Goal: Transaction & Acquisition: Download file/media

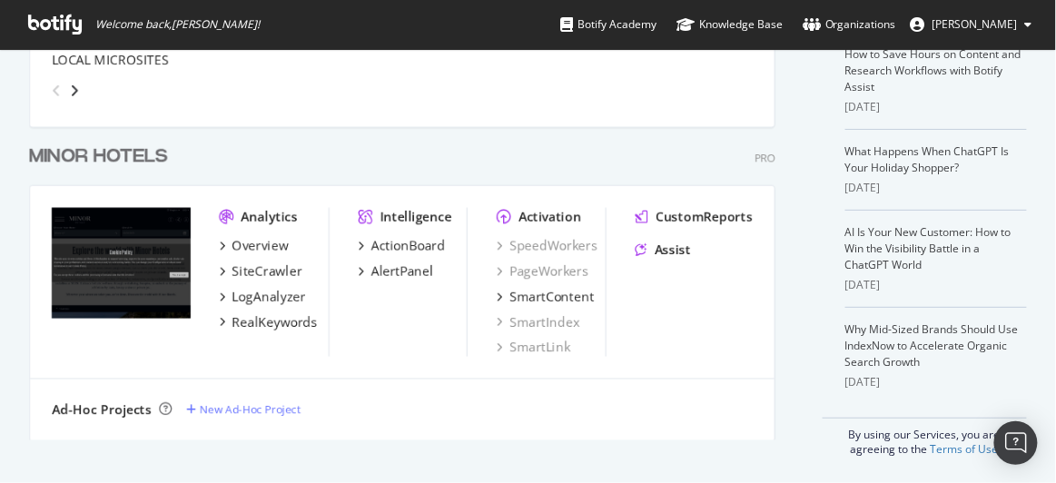
scroll to position [419, 0]
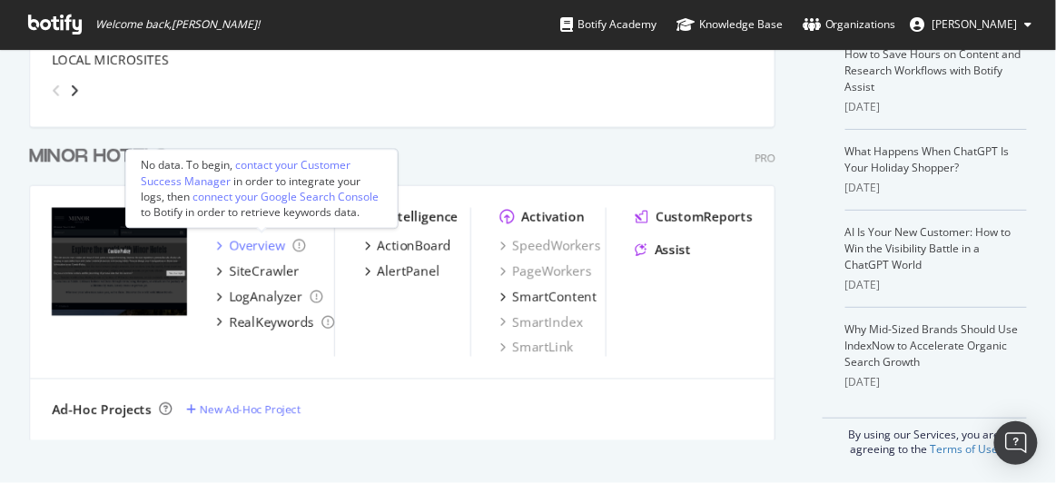
click at [259, 246] on div "Overview" at bounding box center [257, 246] width 56 height 18
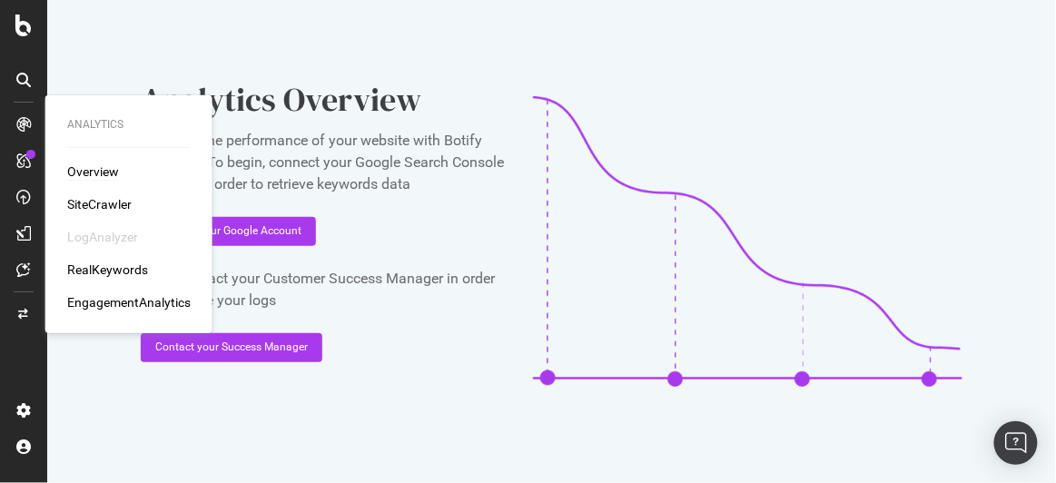
click at [104, 172] on div "Overview" at bounding box center [93, 172] width 52 height 18
click at [94, 171] on div "Overview" at bounding box center [93, 172] width 52 height 18
click at [83, 174] on div "Overview" at bounding box center [93, 172] width 52 height 18
click at [100, 204] on div "SiteCrawler" at bounding box center [99, 204] width 64 height 18
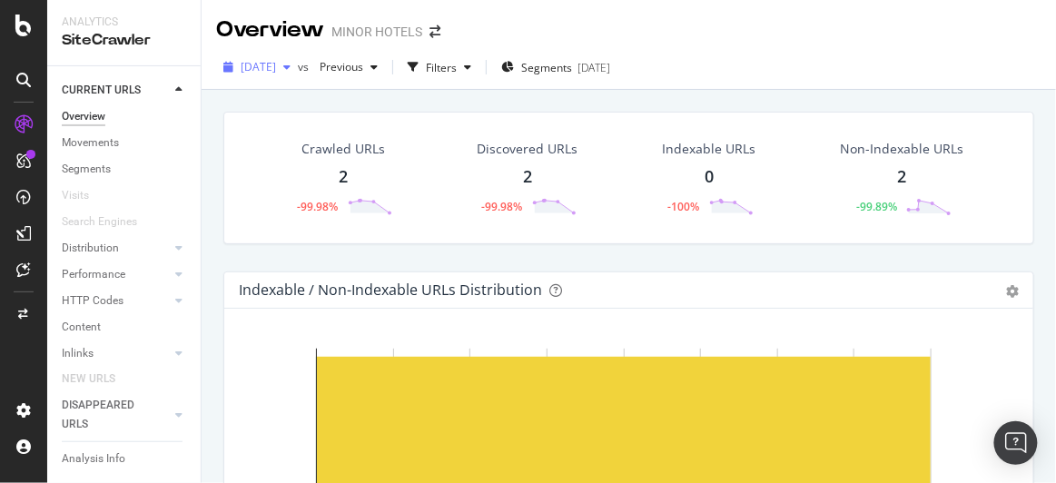
click at [276, 64] on span "[DATE]" at bounding box center [258, 66] width 35 height 15
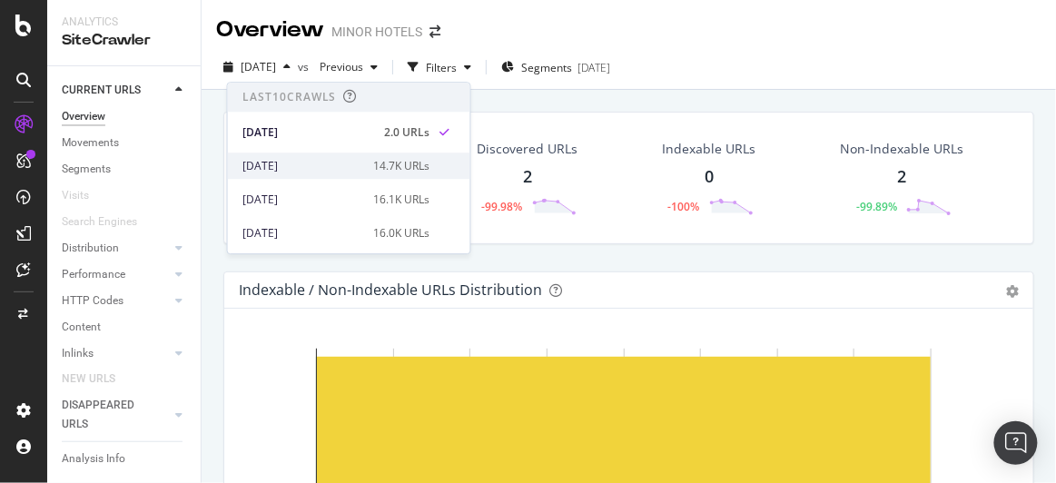
click at [312, 166] on div "[DATE]" at bounding box center [302, 166] width 121 height 16
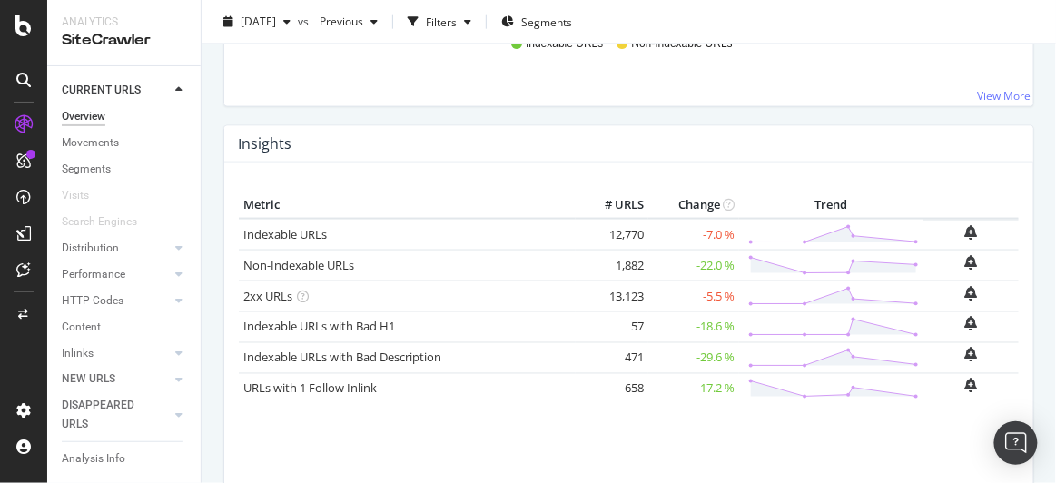
scroll to position [531, 0]
click at [276, 286] on link "2xx URLs" at bounding box center [267, 294] width 49 height 16
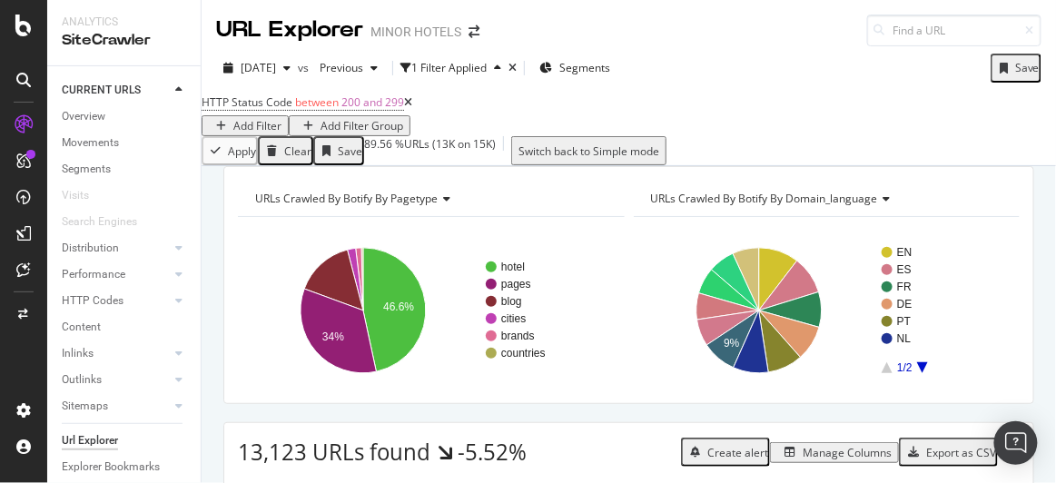
click at [281, 118] on div "Add Filter" at bounding box center [257, 125] width 48 height 15
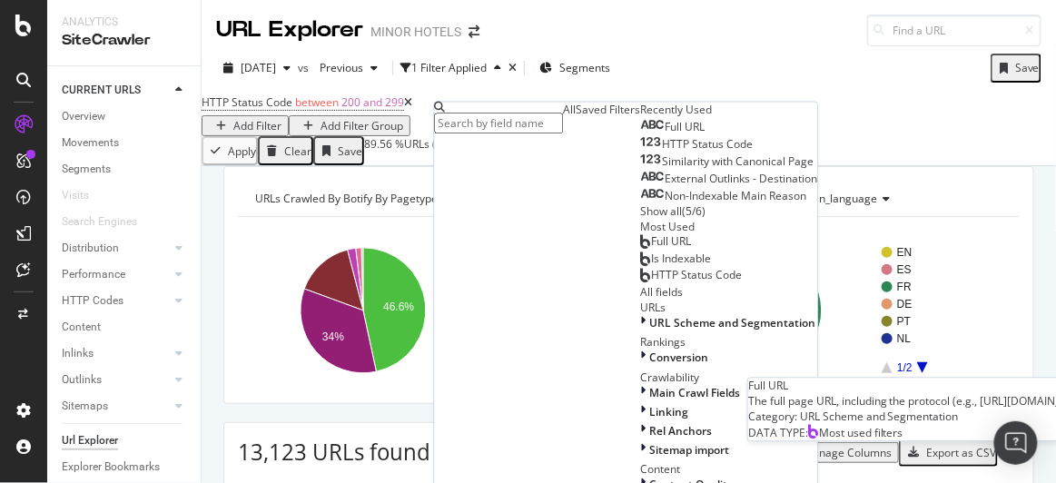
scroll to position [47, 0]
click at [641, 250] on div "Full URL" at bounding box center [666, 242] width 51 height 15
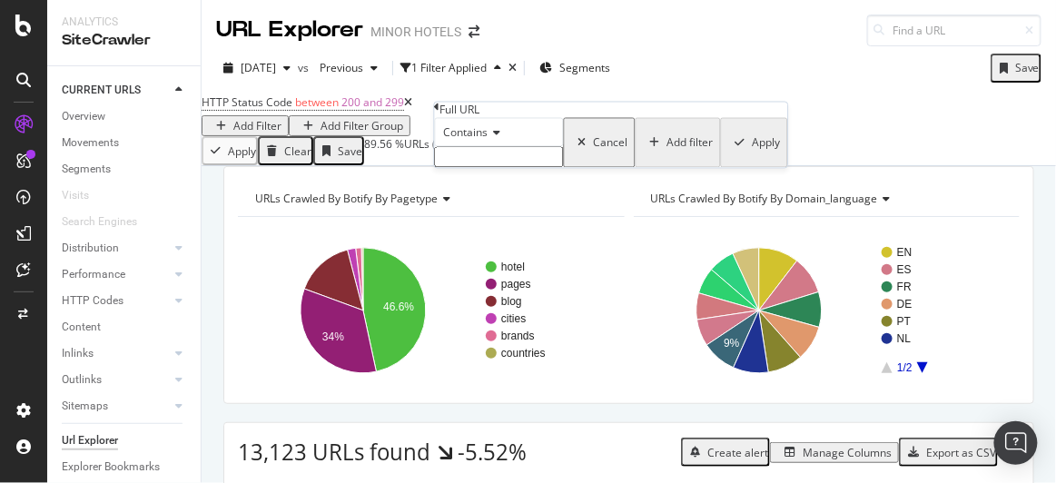
click at [504, 168] on input "text" at bounding box center [499, 157] width 129 height 21
type input "/hotel/"
click at [753, 156] on div "Apply" at bounding box center [767, 148] width 28 height 15
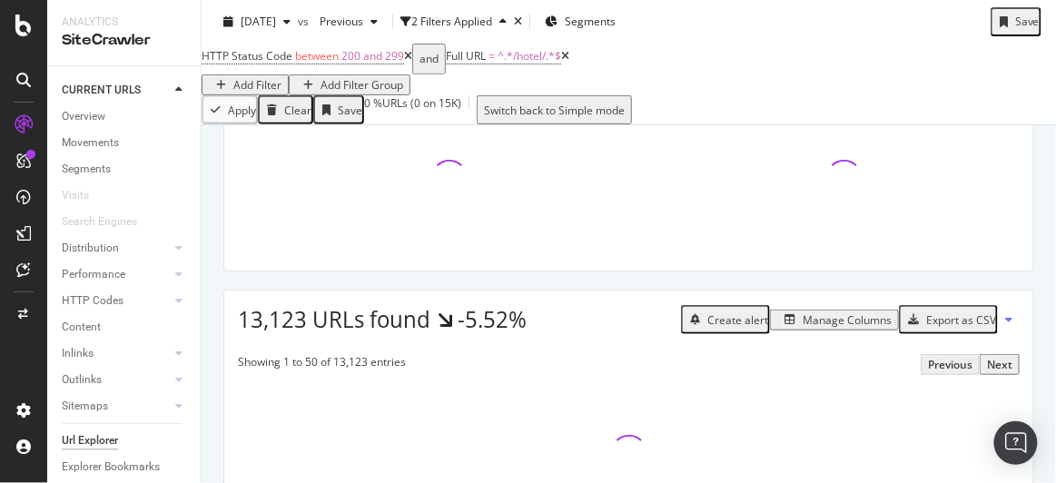
scroll to position [291, 0]
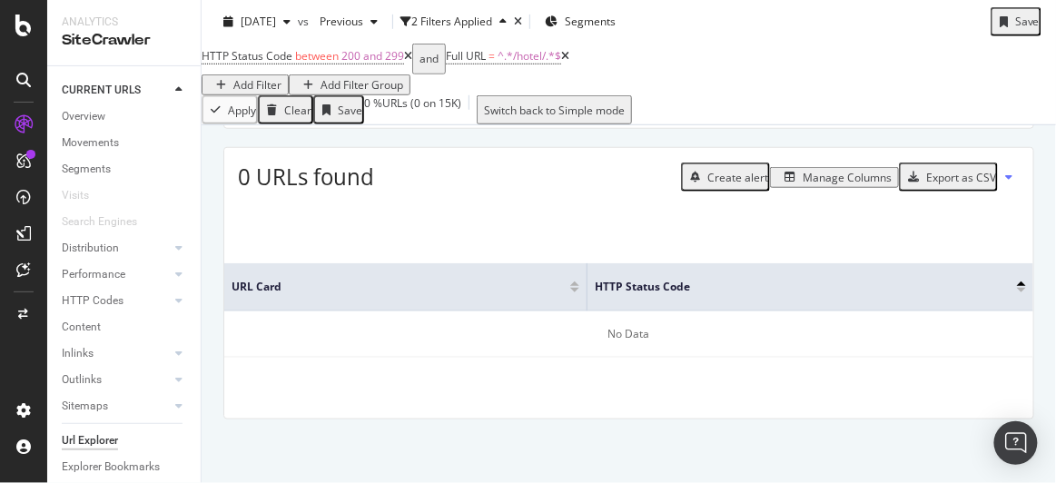
click at [569, 62] on icon at bounding box center [565, 56] width 8 height 11
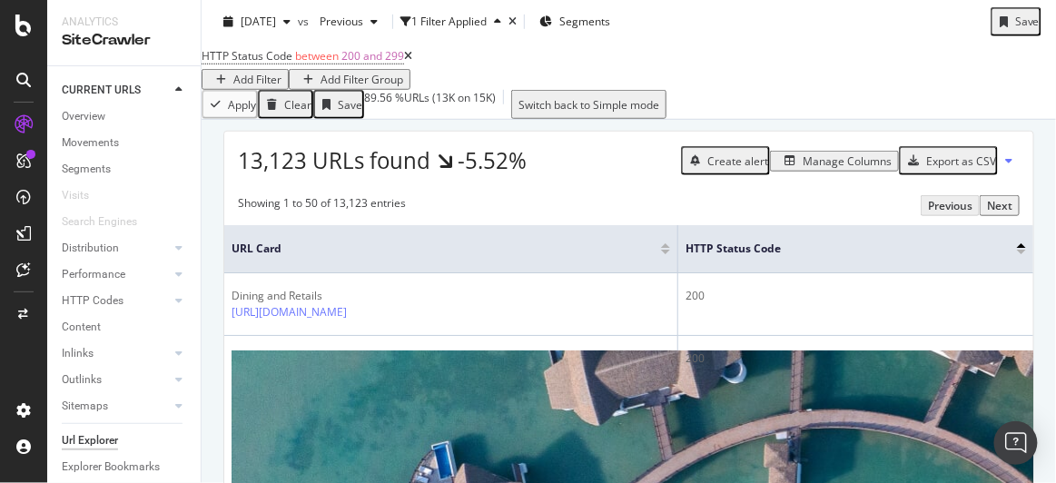
click at [281, 72] on div "Add Filter" at bounding box center [257, 79] width 48 height 15
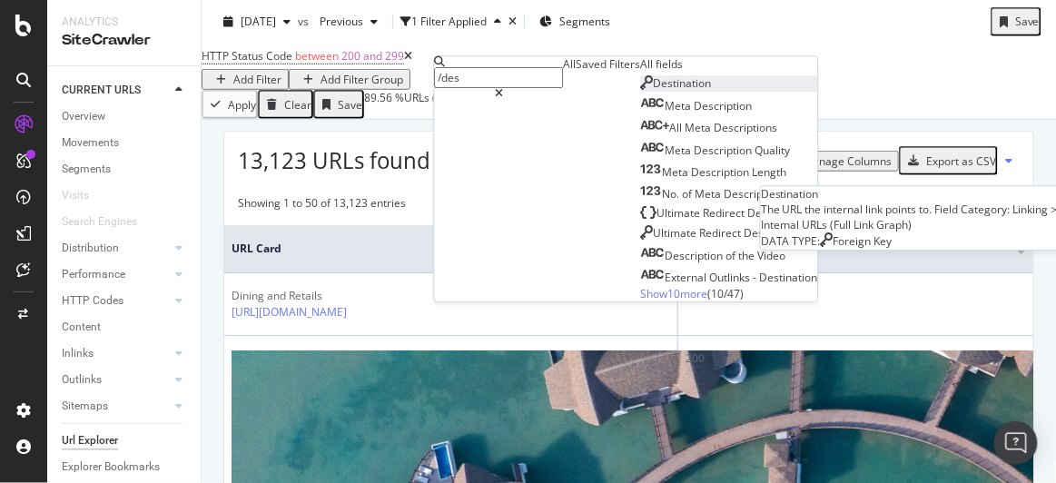
type input "/des"
click at [654, 91] on span "Destination" at bounding box center [683, 82] width 58 height 15
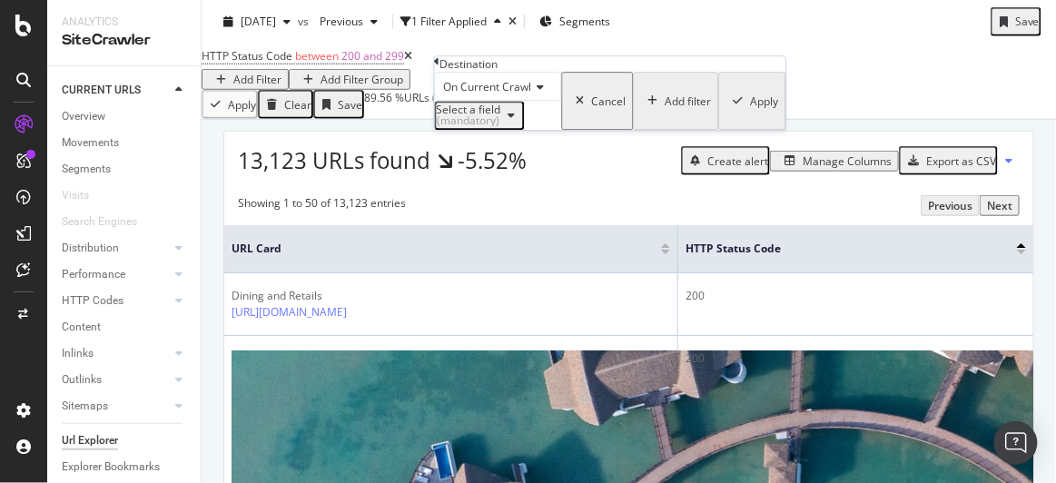
click at [836, 77] on div "HTTP Status Code between 200 and 299 Add Filter Add Filter Group" at bounding box center [629, 67] width 854 height 46
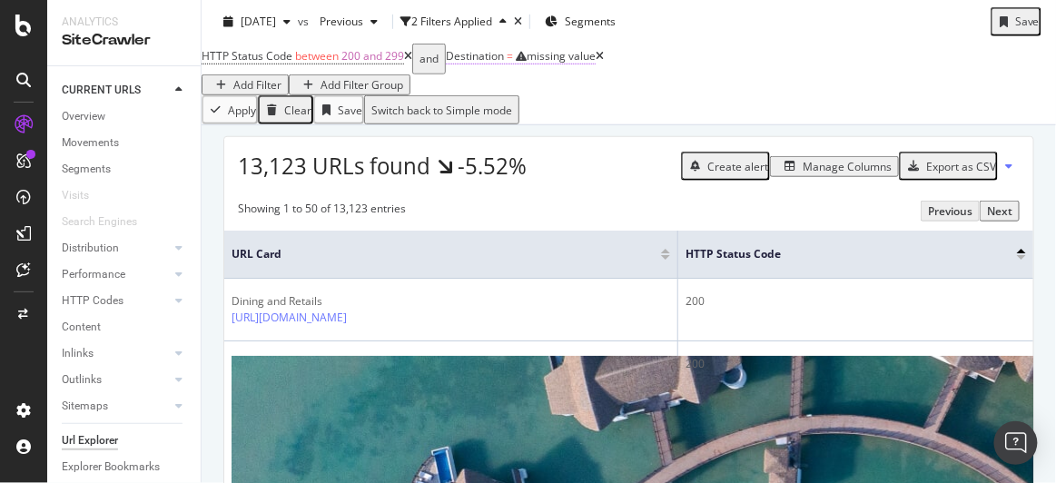
click at [546, 64] on span "Destination = missing value" at bounding box center [521, 56] width 150 height 16
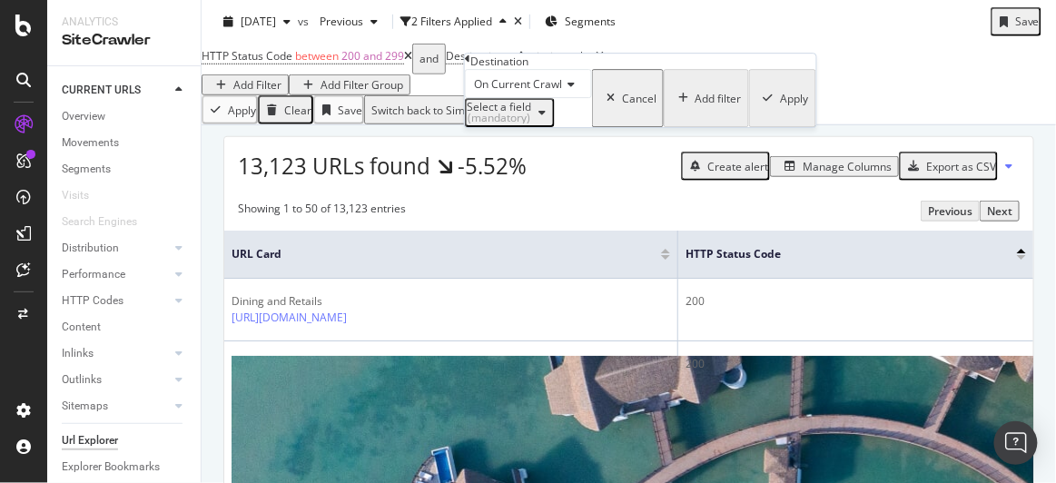
click at [470, 64] on icon at bounding box center [467, 59] width 5 height 11
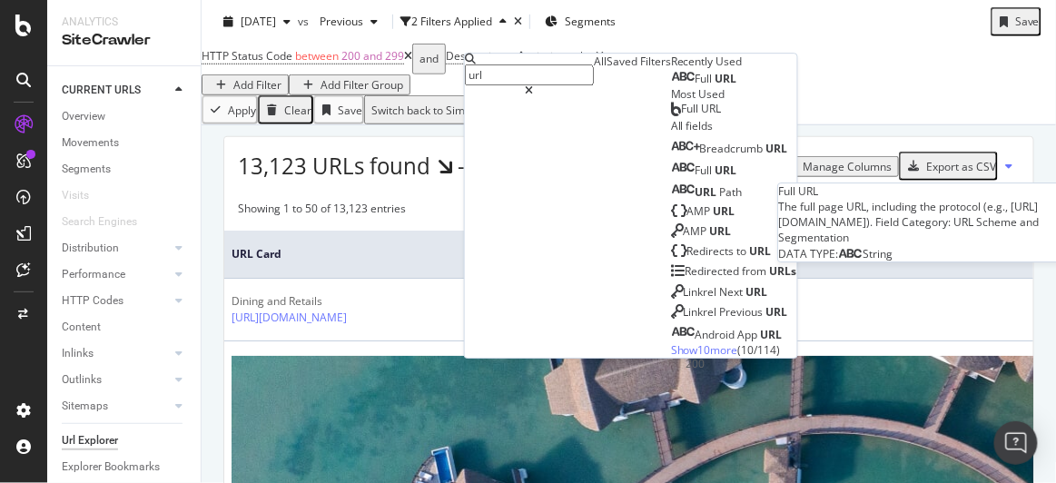
type input "url"
click at [671, 86] on div "Full URL" at bounding box center [704, 79] width 66 height 15
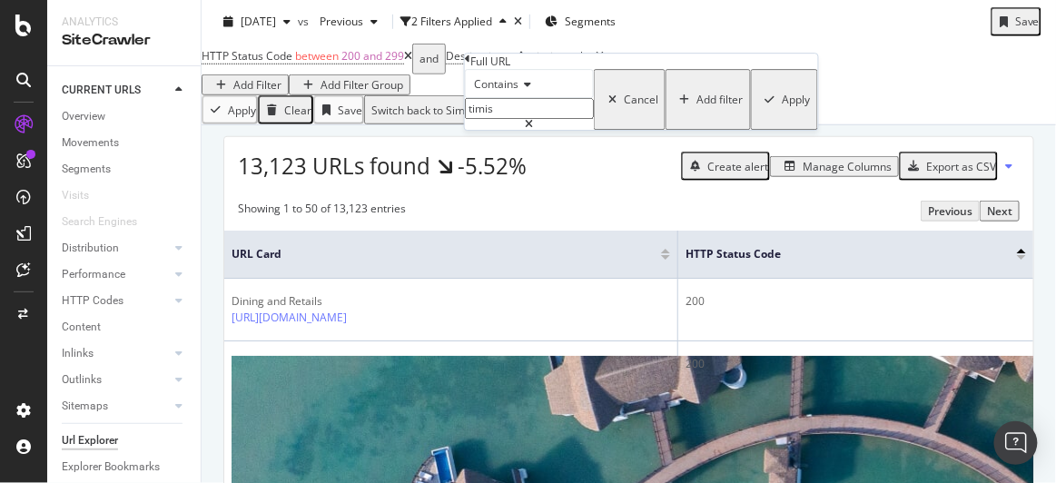
click at [534, 119] on input "timis" at bounding box center [529, 108] width 129 height 21
type input "("
type input "/destinations/"
click at [783, 107] on div "Apply" at bounding box center [797, 99] width 28 height 15
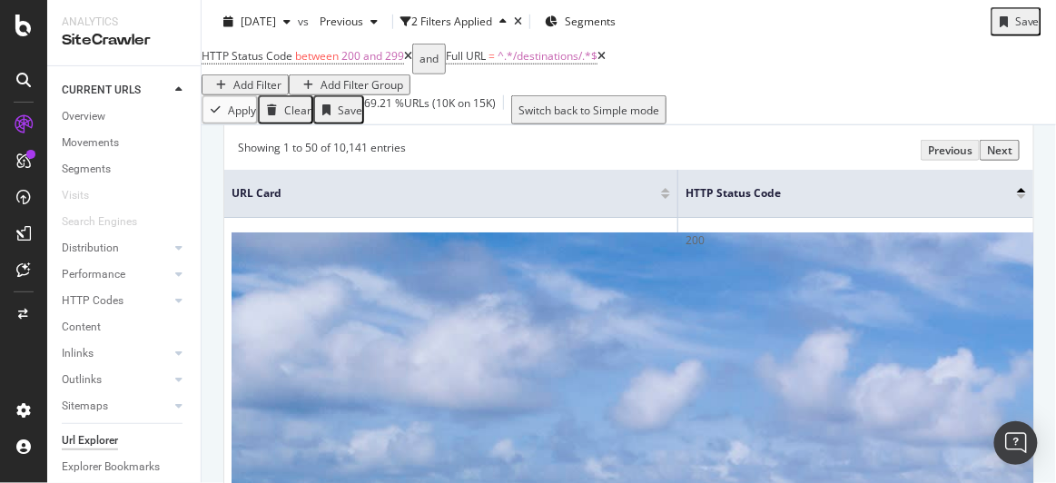
scroll to position [354, 0]
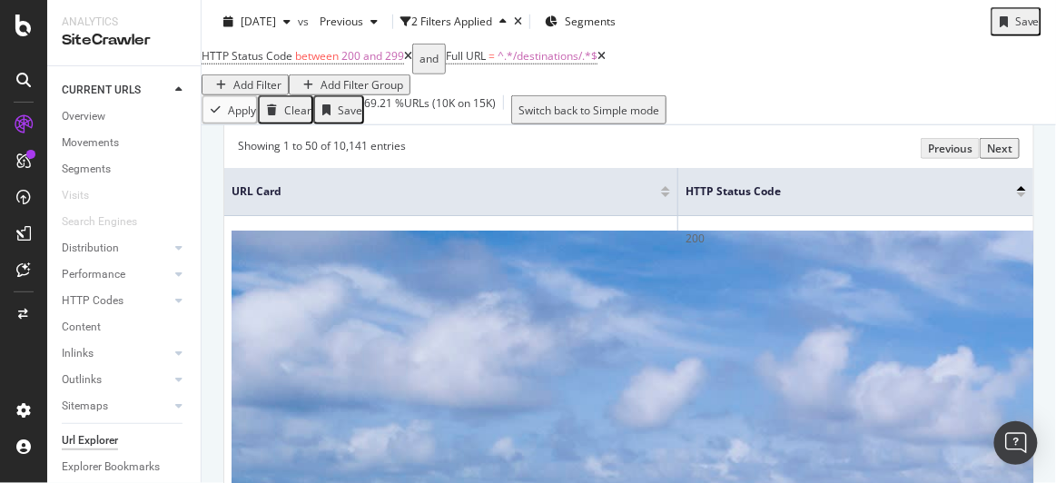
click at [281, 77] on div "Add Filter" at bounding box center [257, 84] width 48 height 15
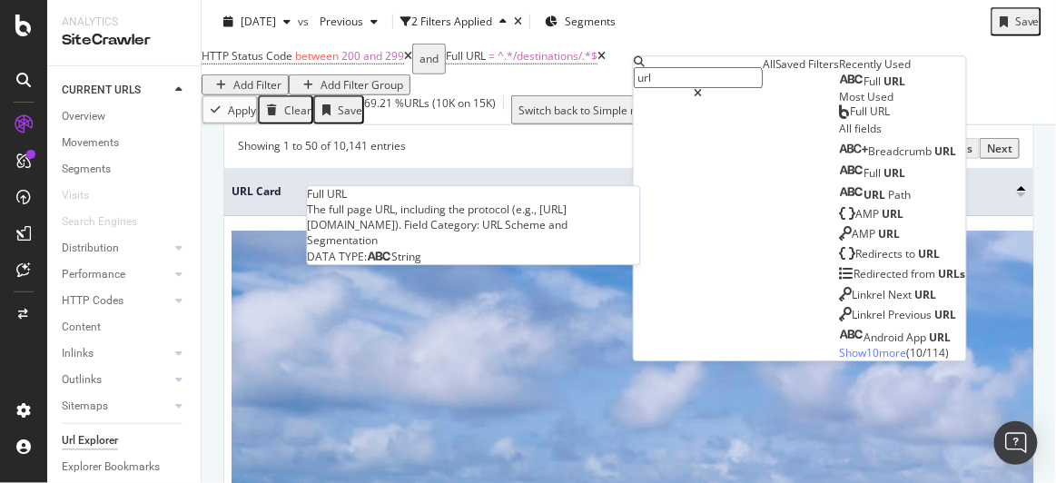
click at [864, 89] on span "Full" at bounding box center [874, 81] width 20 height 15
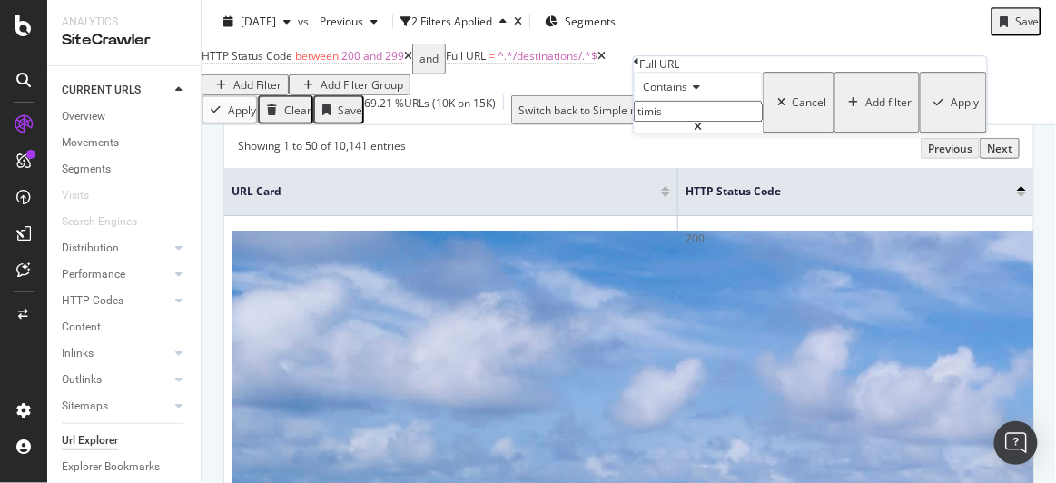
click at [690, 122] on input "timis" at bounding box center [698, 111] width 129 height 21
type input "/en/"
click at [952, 110] on div "Apply" at bounding box center [966, 101] width 28 height 15
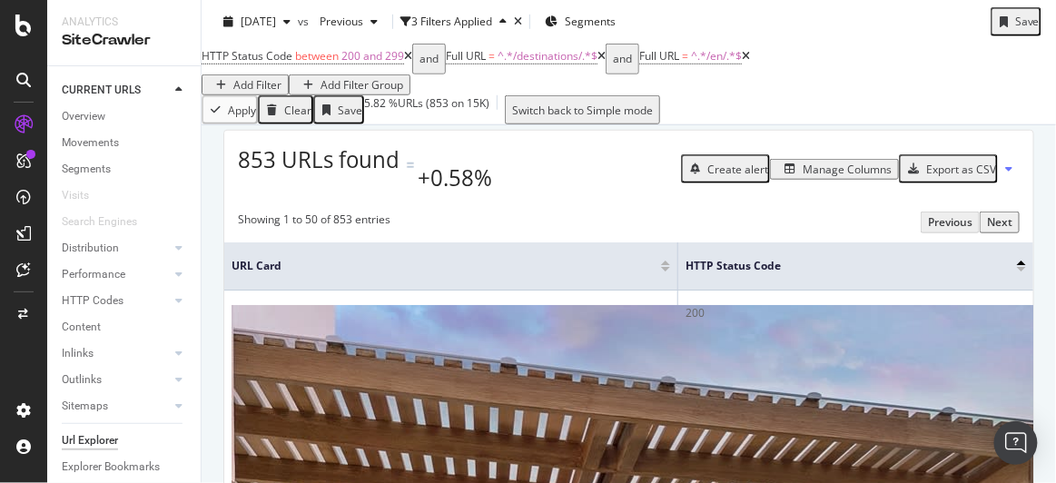
scroll to position [299, 0]
click at [843, 176] on div "Manage Columns" at bounding box center [847, 168] width 89 height 15
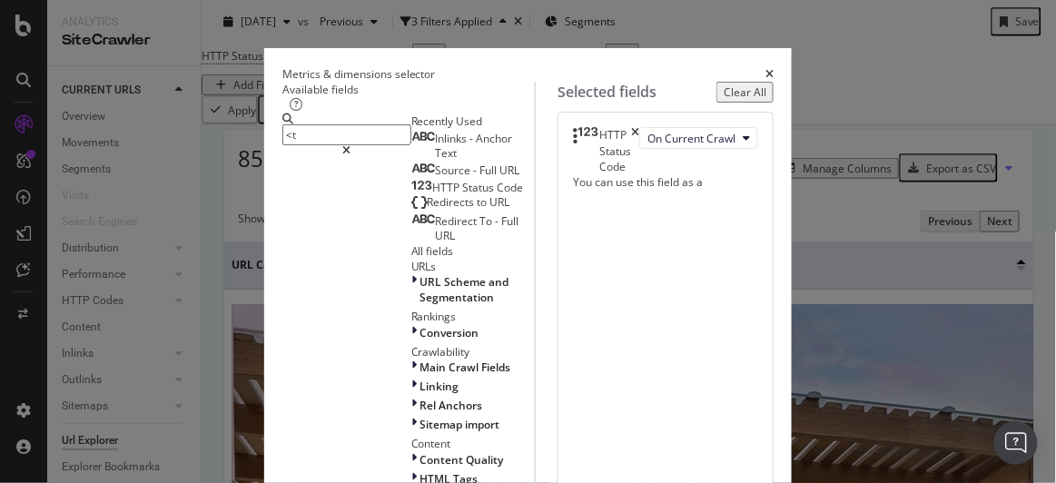
type input "<"
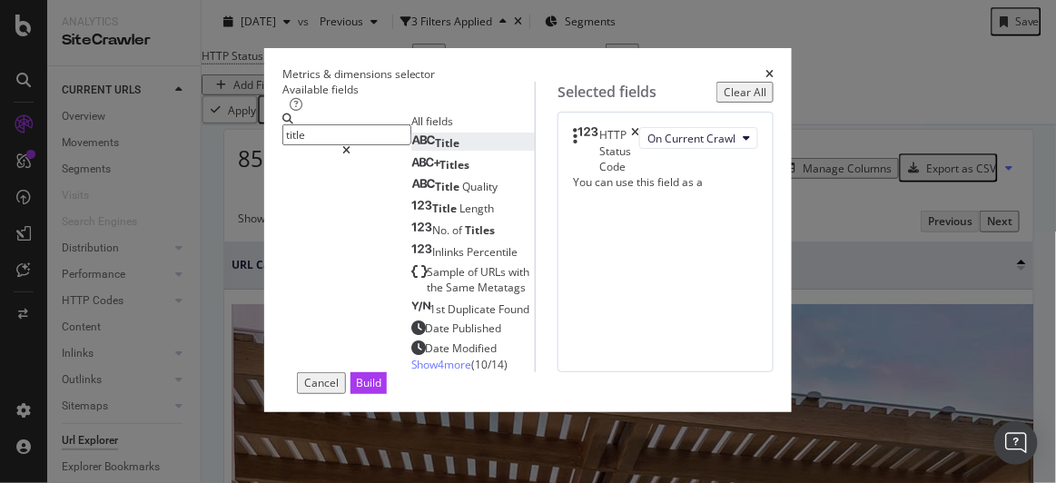
click at [411, 151] on div "Title" at bounding box center [435, 142] width 49 height 15
click at [282, 145] on input "title" at bounding box center [346, 134] width 129 height 21
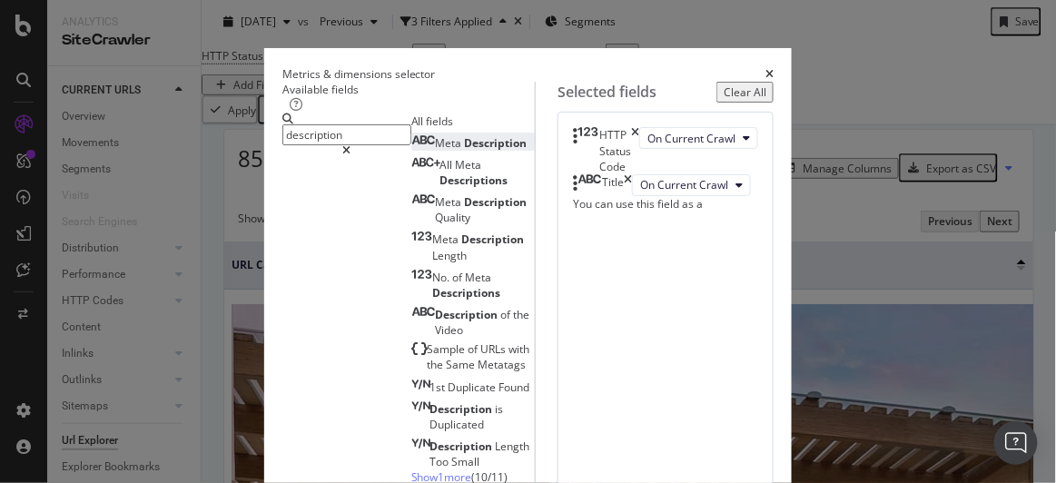
click at [465, 151] on span "Description" at bounding box center [496, 142] width 63 height 15
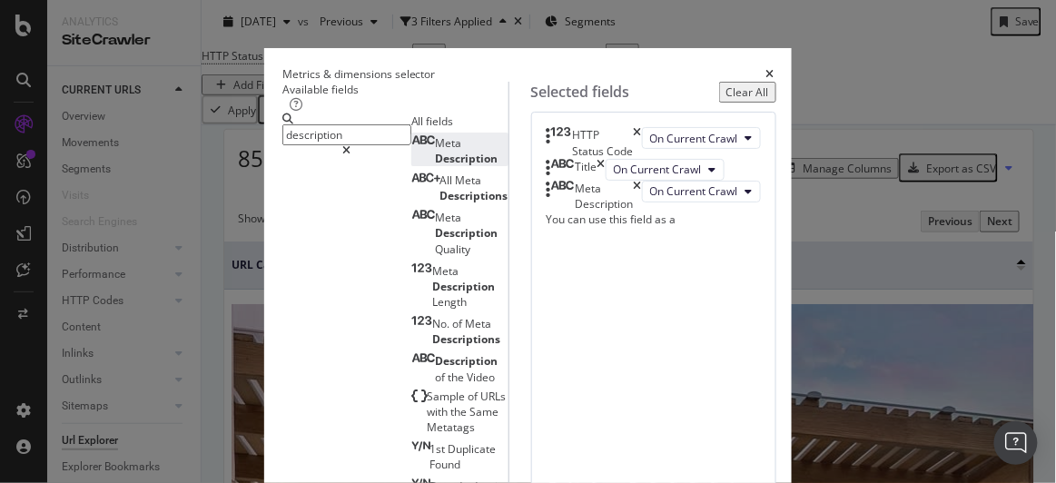
click at [282, 145] on input "description" at bounding box center [346, 134] width 129 height 21
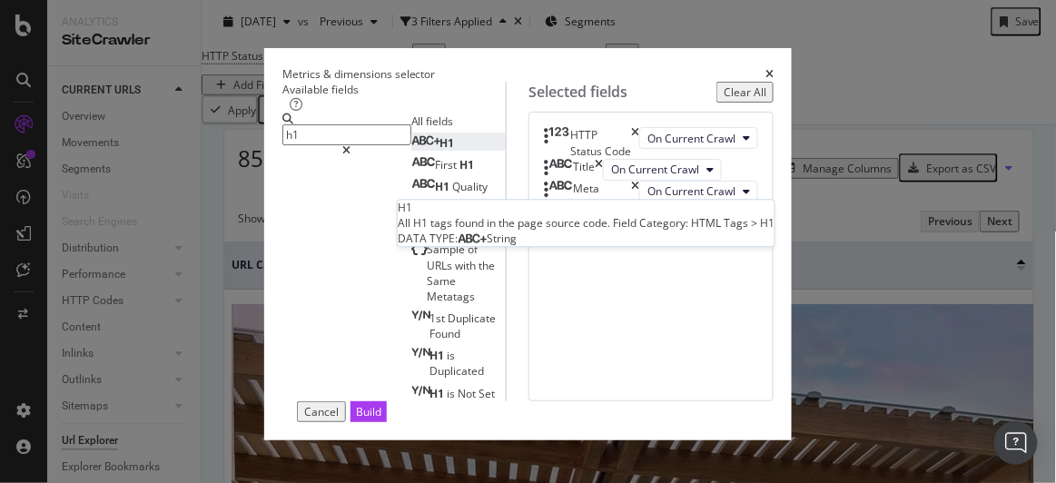
type input "h1"
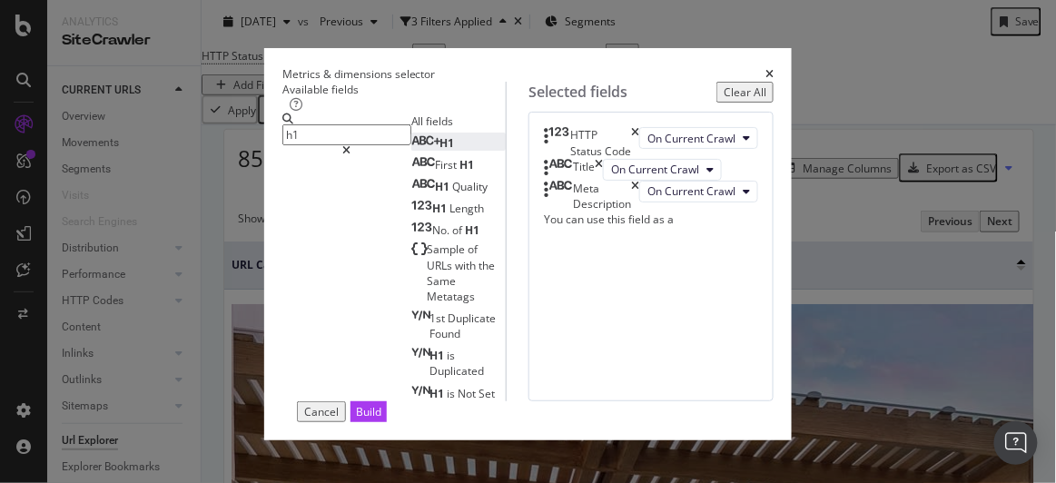
click at [411, 151] on div "H1" at bounding box center [433, 142] width 44 height 15
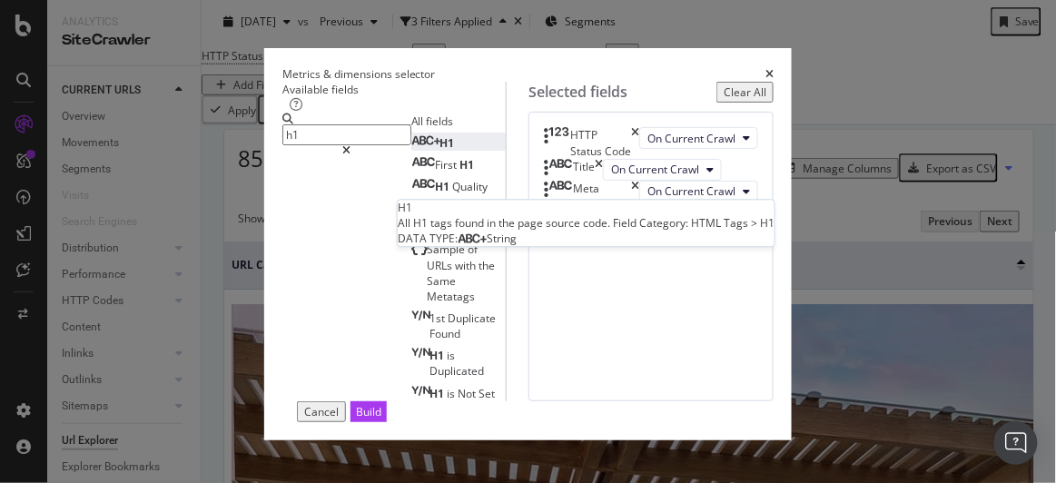
scroll to position [60, 0]
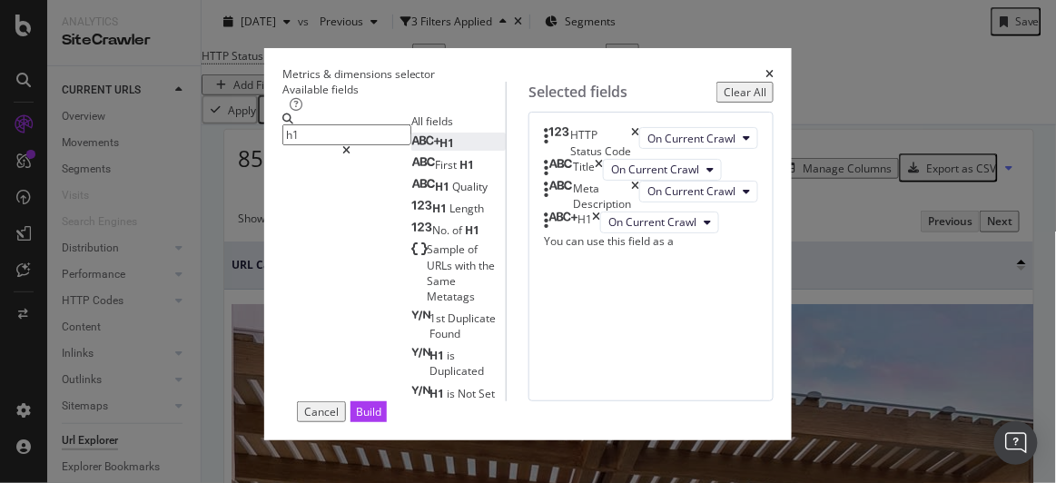
click at [381, 421] on div "Build" at bounding box center [368, 411] width 25 height 19
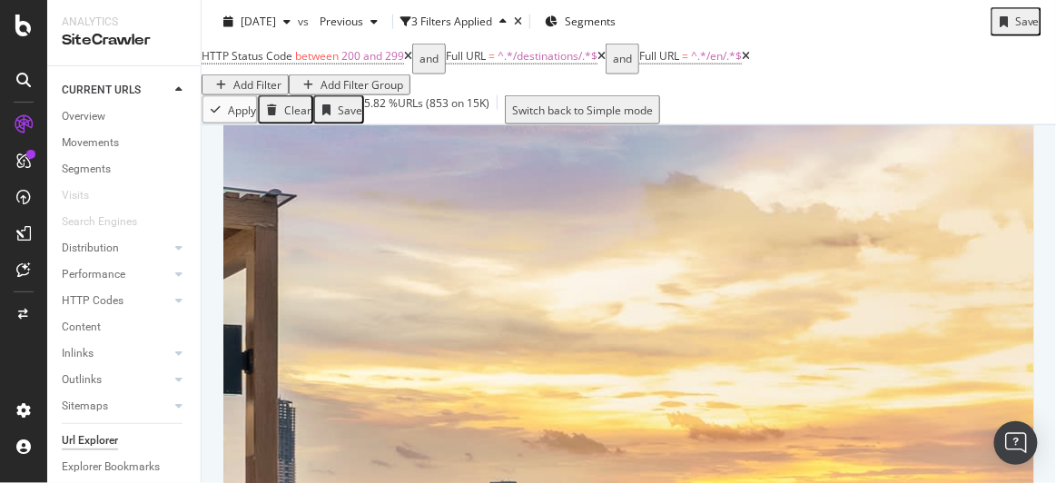
scroll to position [317, 0]
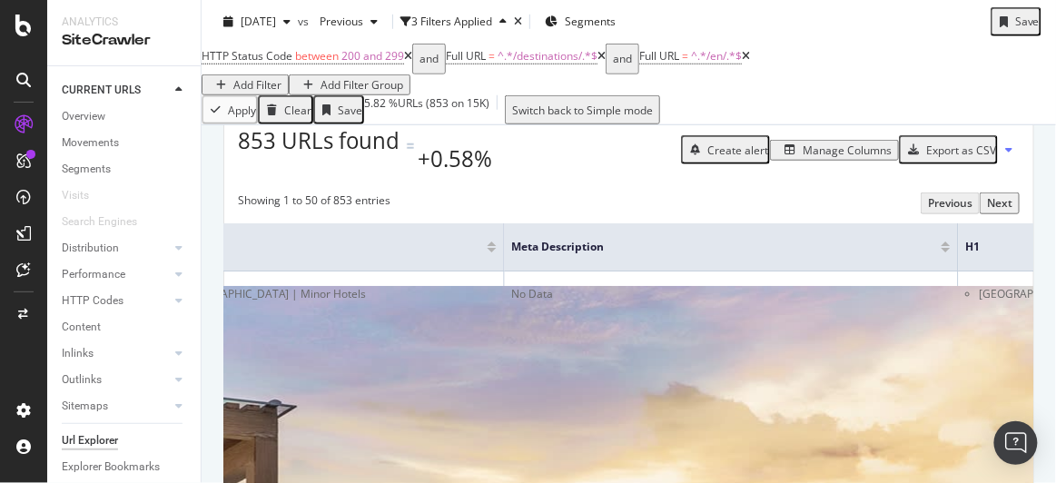
click at [979, 158] on div "Export as CSV" at bounding box center [961, 150] width 70 height 15
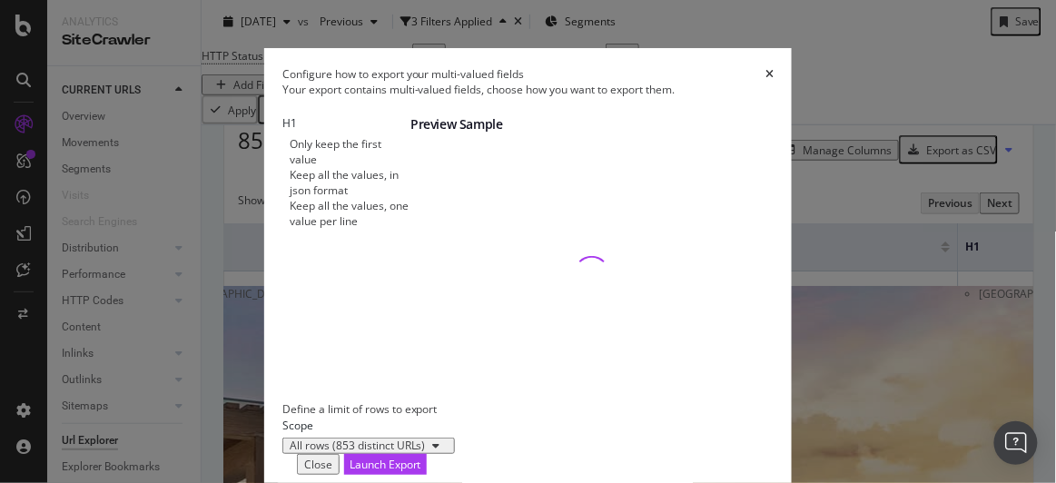
scroll to position [148, 0]
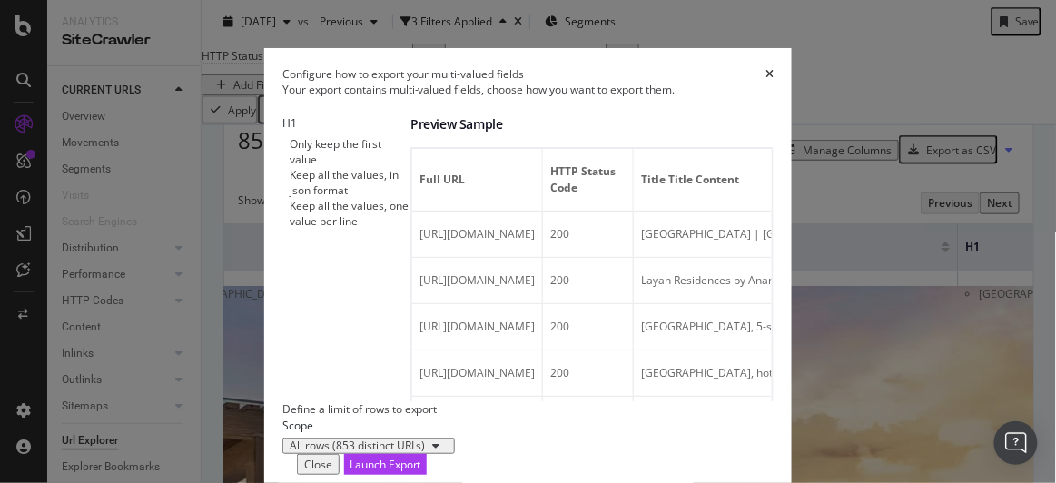
click at [346, 440] on div "All rows (853 distinct URLs)" at bounding box center [369, 445] width 158 height 11
click at [421, 457] on div "Launch Export" at bounding box center [386, 464] width 72 height 15
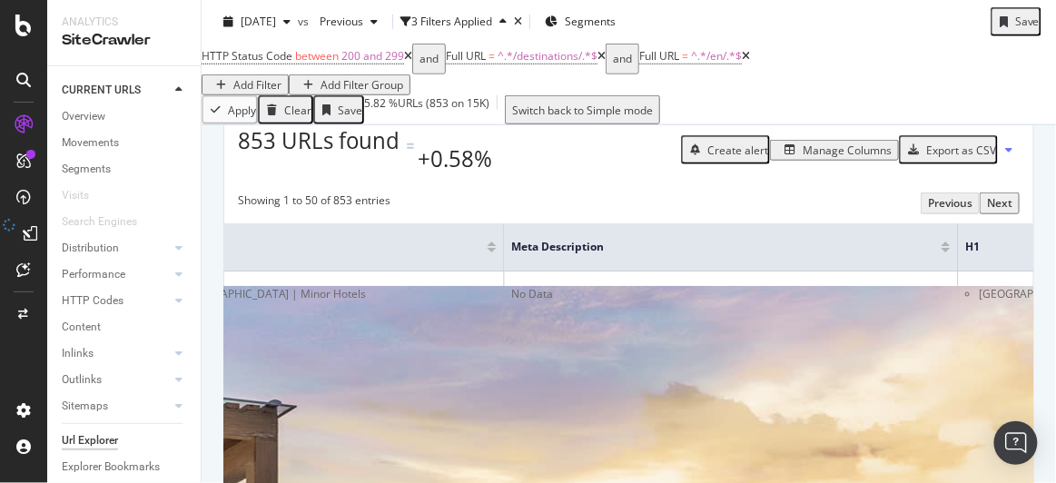
click at [960, 158] on div "Export as CSV" at bounding box center [961, 150] width 70 height 15
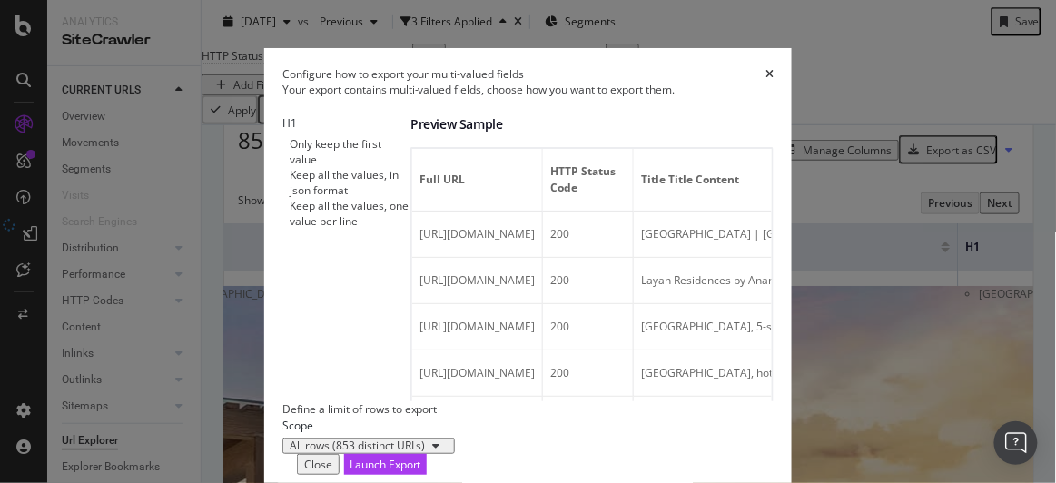
click at [377, 440] on div "All rows (853 distinct URLs)" at bounding box center [358, 445] width 136 height 11
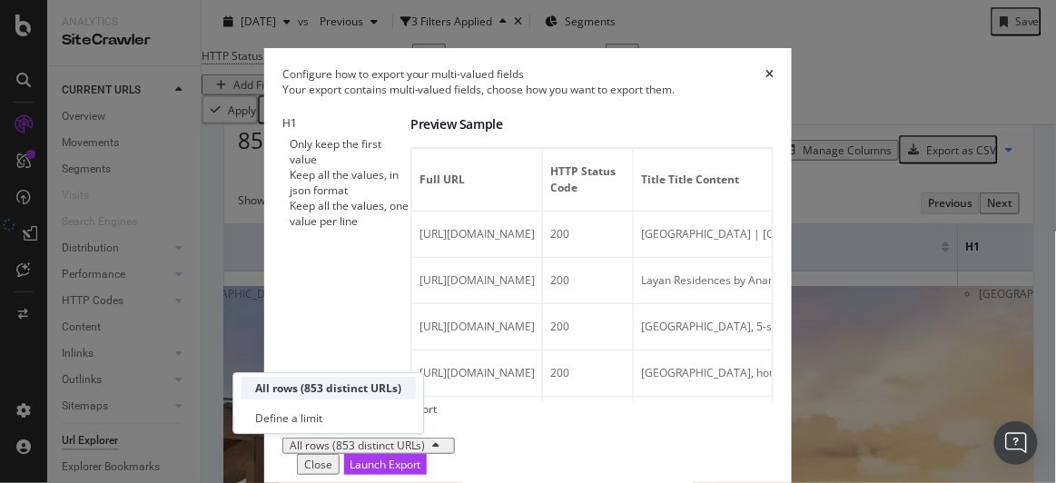
click at [382, 383] on div "All rows (853 distinct URLs)" at bounding box center [328, 387] width 146 height 15
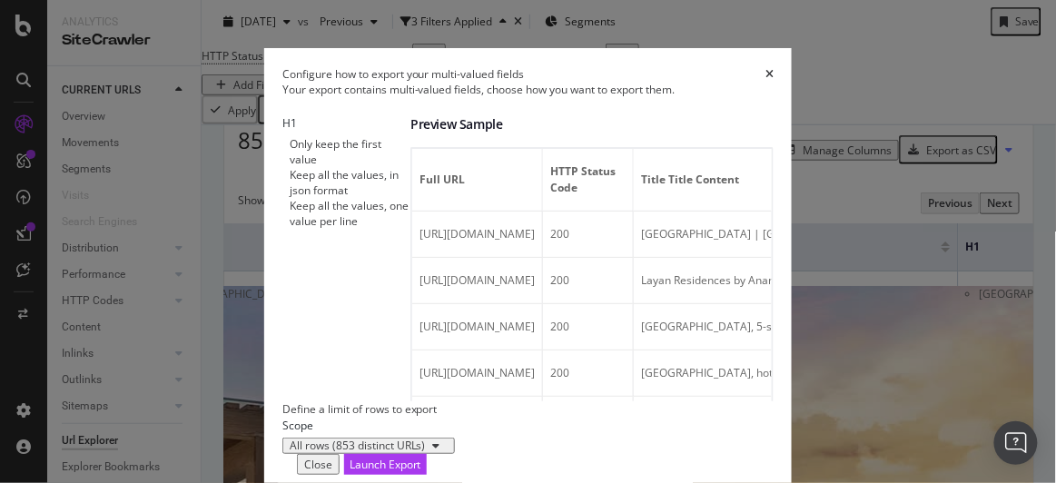
click at [8, 482] on icon "close toast" at bounding box center [4, 490] width 8 height 15
click at [774, 69] on icon "times" at bounding box center [769, 74] width 8 height 11
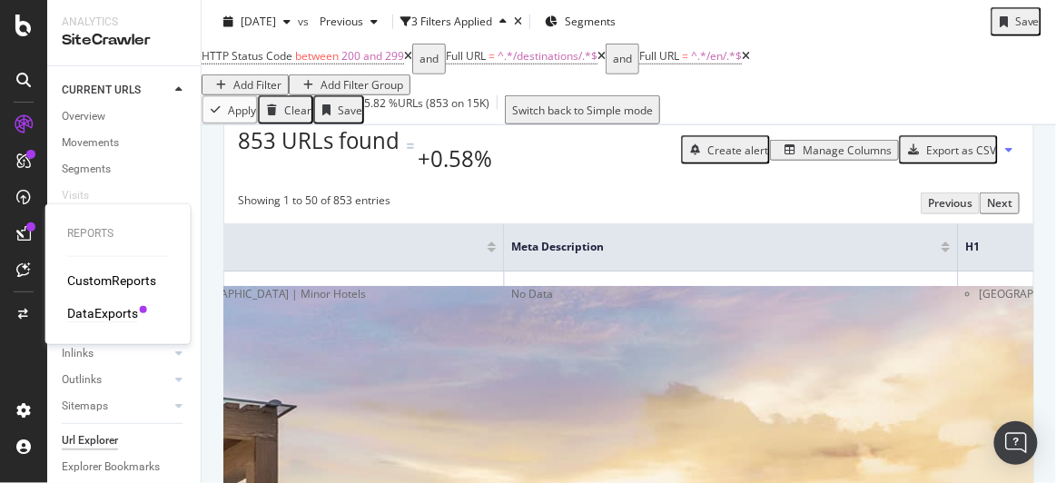
click at [93, 315] on div "DataExports" at bounding box center [102, 313] width 71 height 18
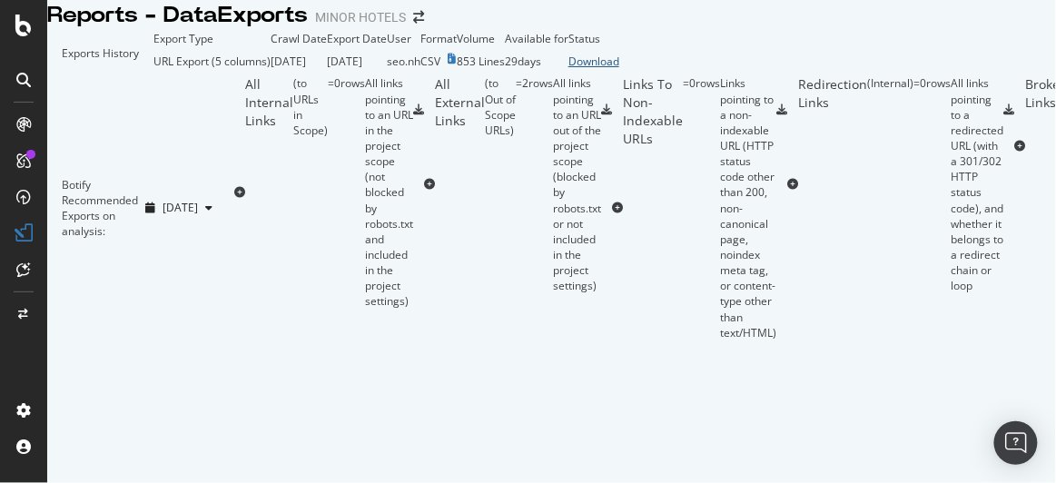
click at [619, 69] on div "Download" at bounding box center [593, 61] width 51 height 15
